Goal: Find specific page/section: Find specific page/section

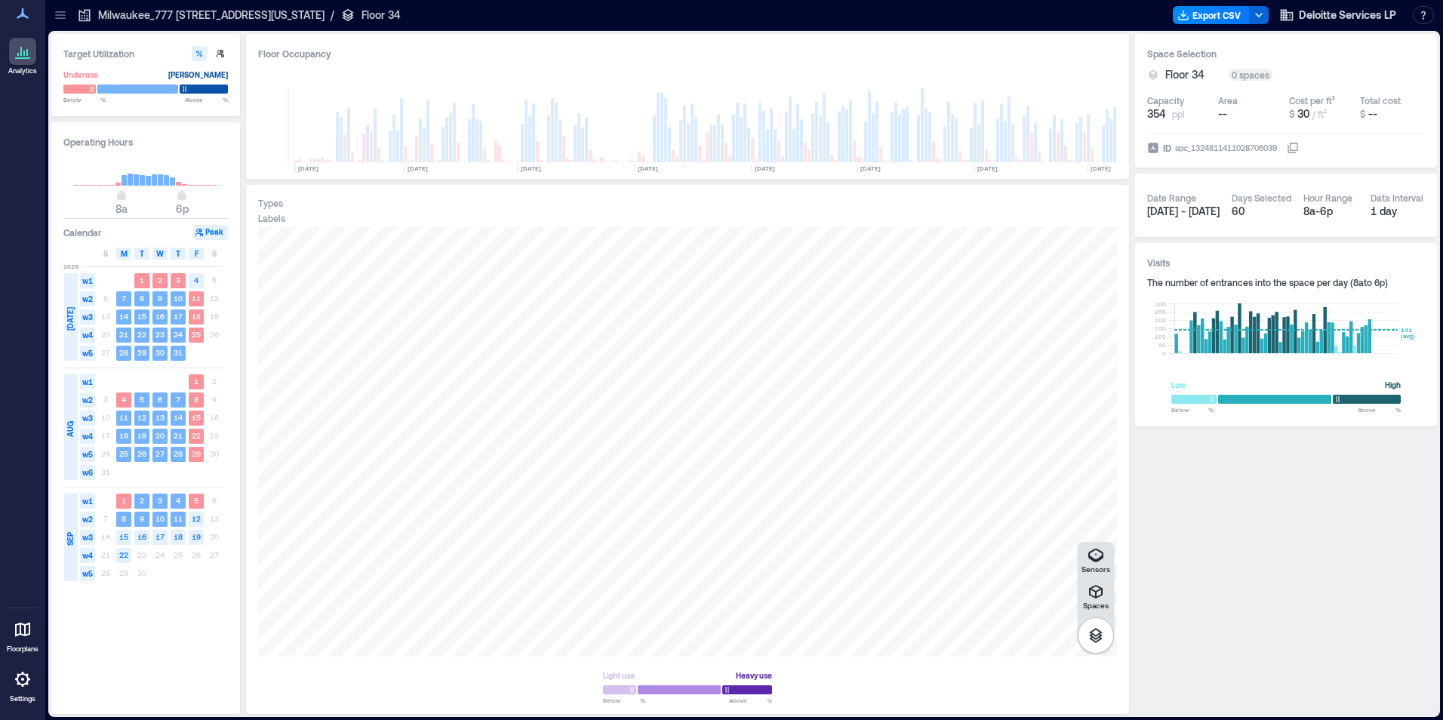
scroll to position [0, 521]
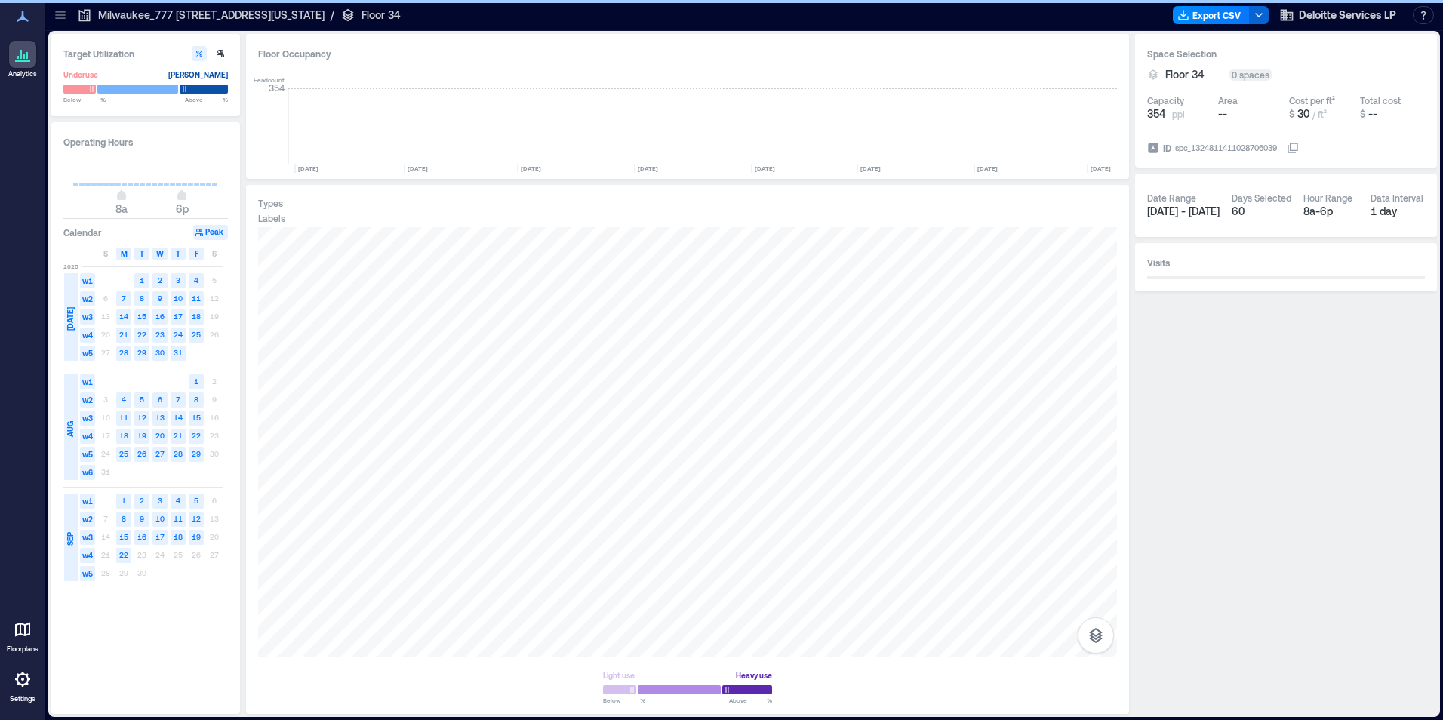
scroll to position [0, 521]
click at [1099, 635] on icon "button" at bounding box center [1096, 635] width 14 height 15
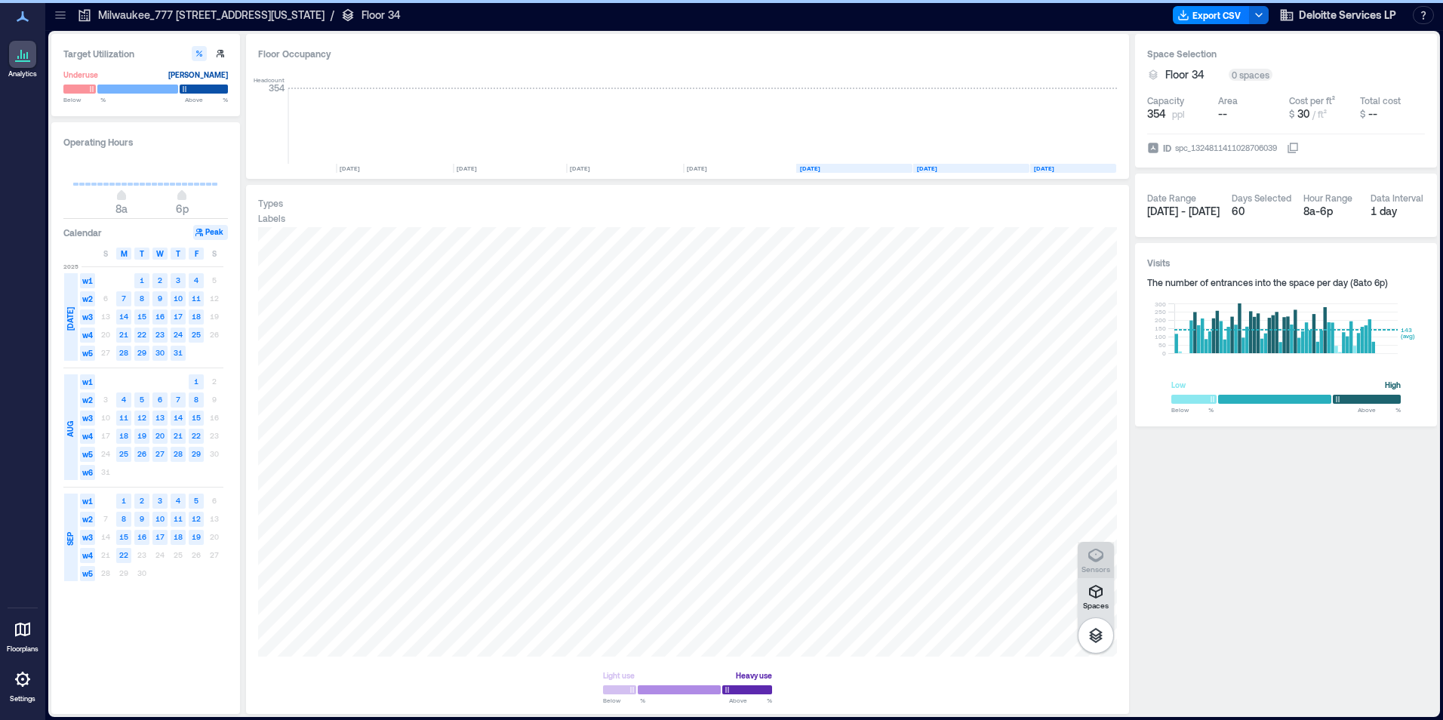
click at [1095, 555] on icon "button" at bounding box center [1096, 555] width 18 height 18
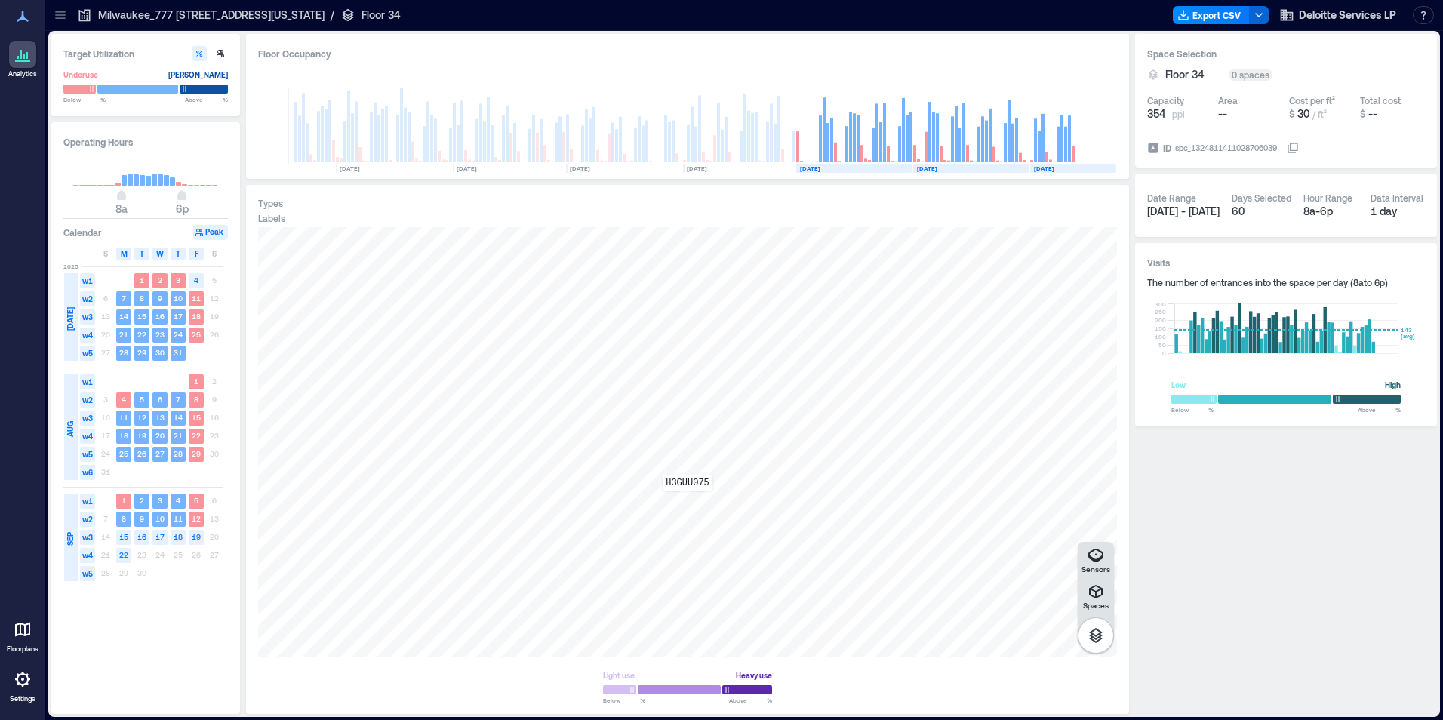
click at [687, 501] on div "H3GUU075" at bounding box center [687, 441] width 859 height 429
click at [1069, 492] on div at bounding box center [687, 441] width 859 height 429
